Goal: Information Seeking & Learning: Check status

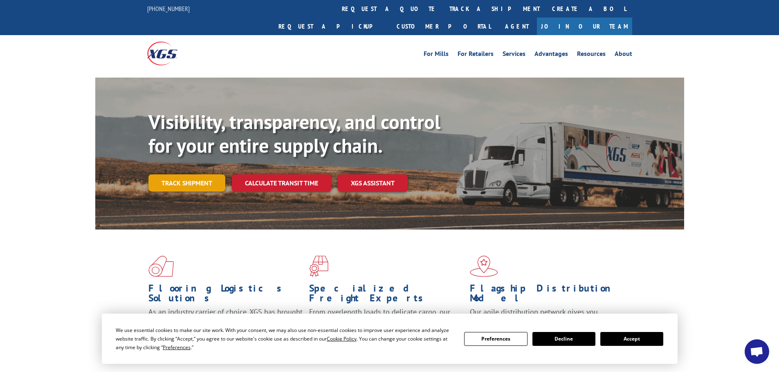
click at [194, 175] on link "Track shipment" at bounding box center [186, 183] width 77 height 17
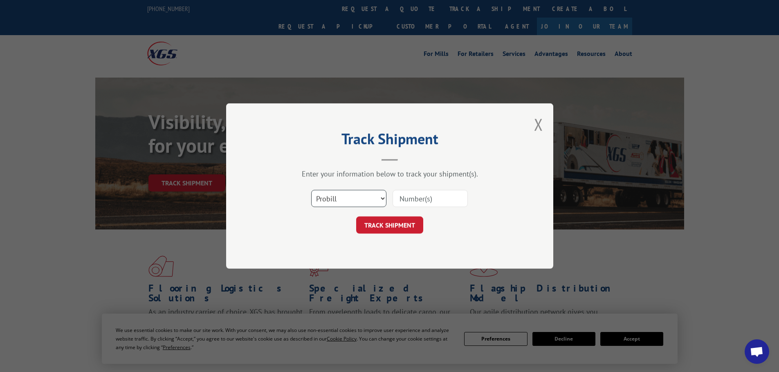
click at [366, 199] on select "Select category... Probill BOL PO" at bounding box center [348, 198] width 75 height 17
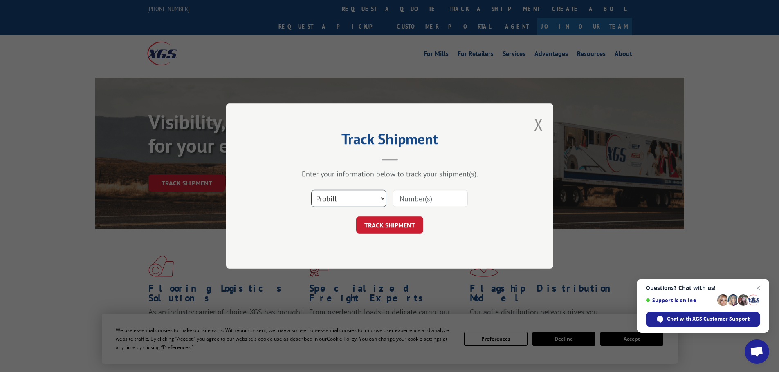
select select "bol"
click at [311, 190] on select "Select category... Probill BOL PO" at bounding box center [348, 198] width 75 height 17
drag, startPoint x: 402, startPoint y: 209, endPoint x: 407, endPoint y: 205, distance: 5.6
click at [405, 206] on div "Select category... Probill BOL PO" at bounding box center [389, 198] width 245 height 27
click at [407, 205] on input at bounding box center [430, 198] width 75 height 17
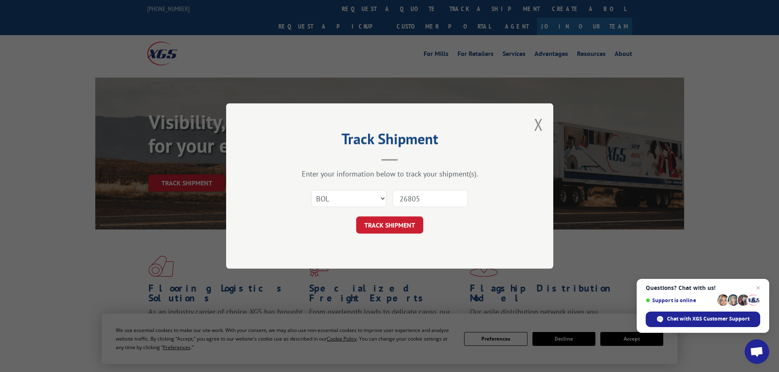
type input "268054"
click button "TRACK SHIPMENT" at bounding box center [389, 225] width 67 height 17
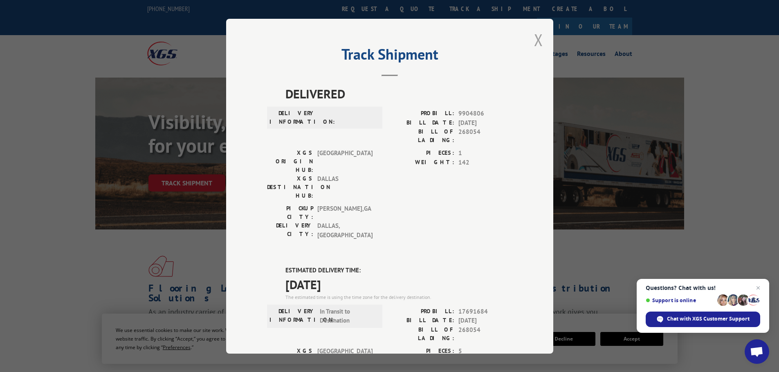
click at [534, 42] on button "Close modal" at bounding box center [538, 40] width 9 height 22
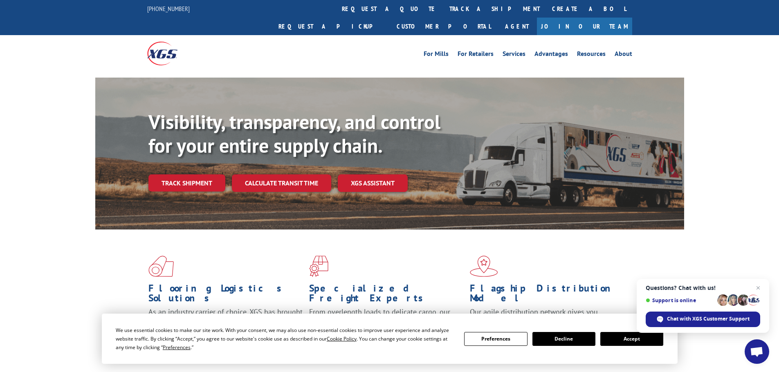
click at [37, 112] on div "Visibility, transparency, and control for your entire supply chain. Track shipm…" at bounding box center [389, 162] width 779 height 168
